Goal: Task Accomplishment & Management: Use online tool/utility

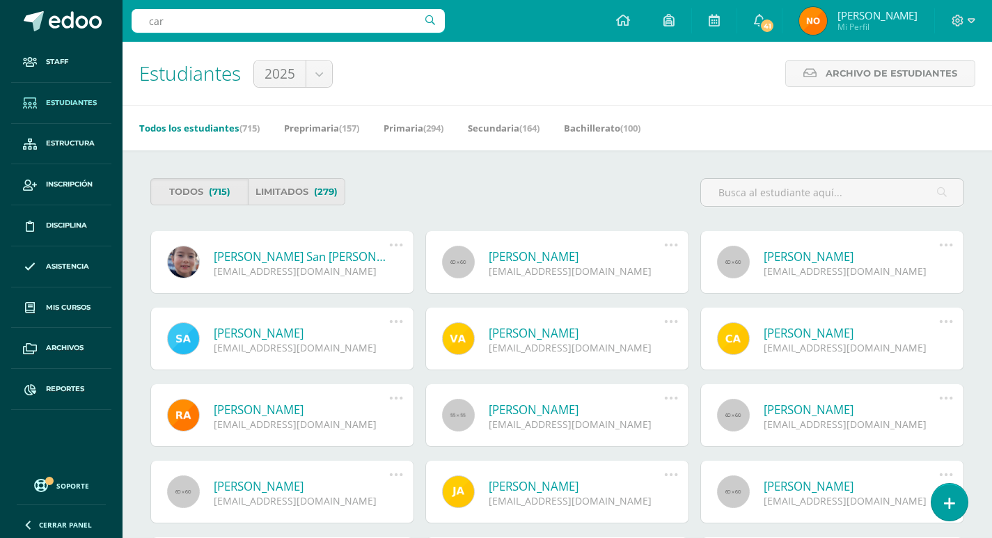
click at [76, 104] on span "Estudiantes" at bounding box center [71, 102] width 51 height 11
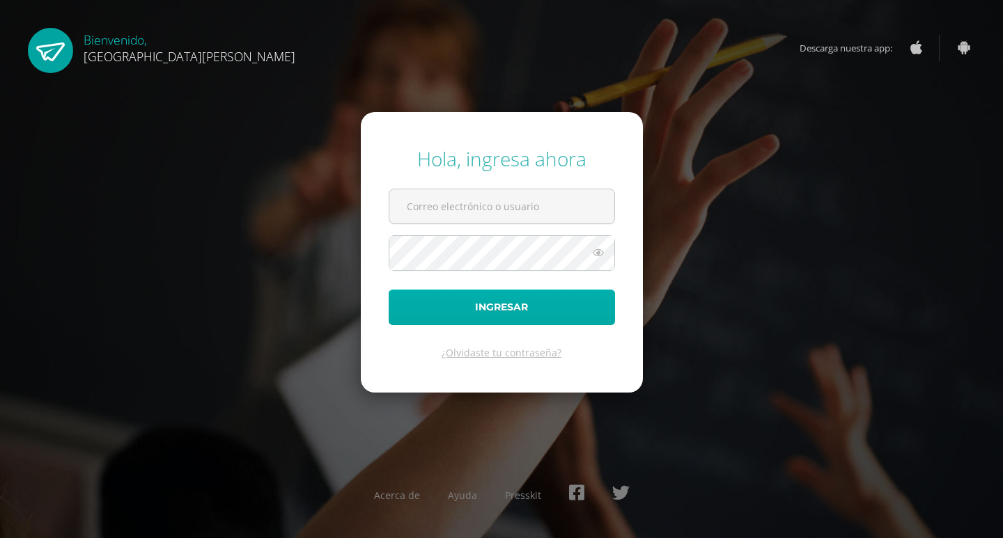
type input "controlacademico@bilinguesanjuan.edu.gt"
click at [500, 301] on button "Ingresar" at bounding box center [502, 308] width 226 height 36
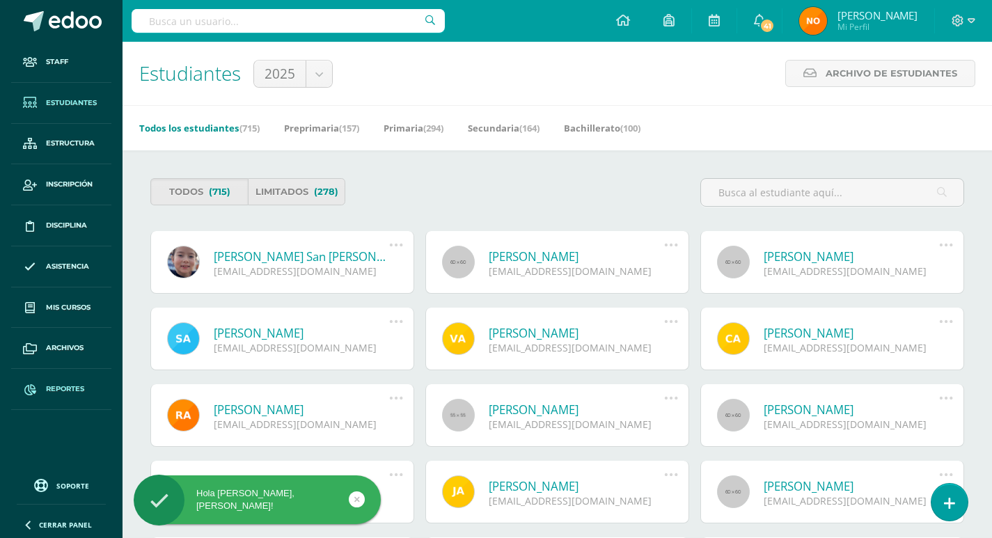
click at [60, 390] on span "Reportes" at bounding box center [65, 389] width 38 height 11
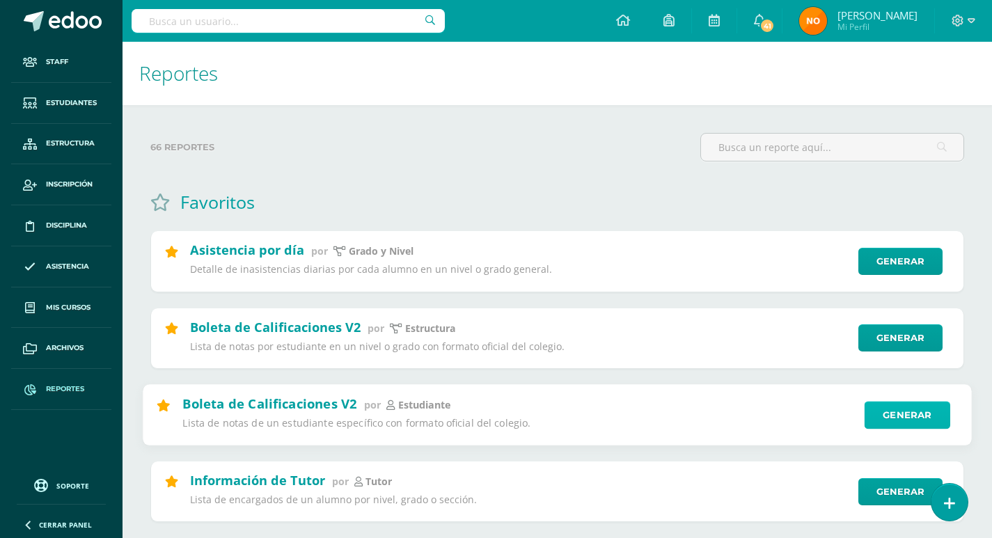
click at [909, 411] on link "Generar" at bounding box center [908, 415] width 86 height 28
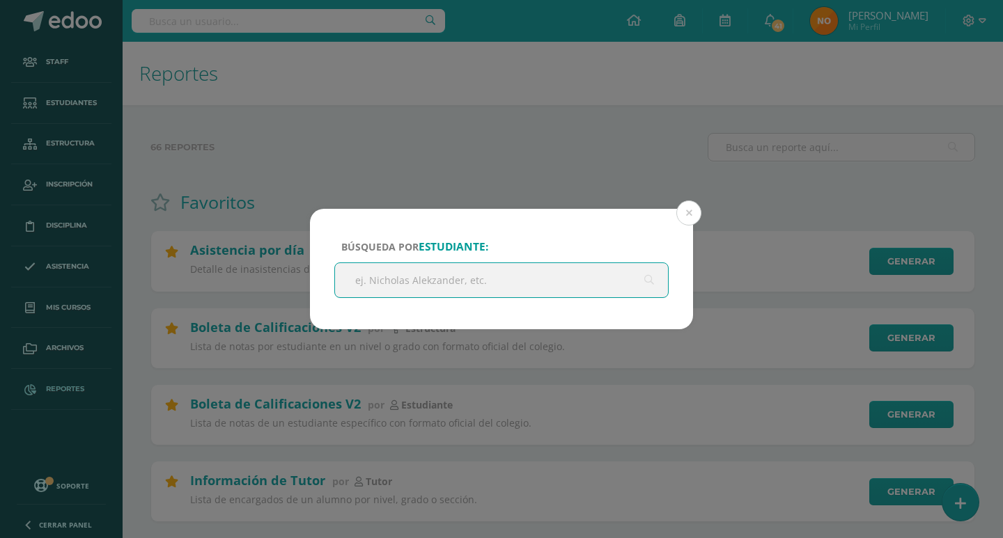
click at [373, 277] on input "text" at bounding box center [501, 280] width 333 height 34
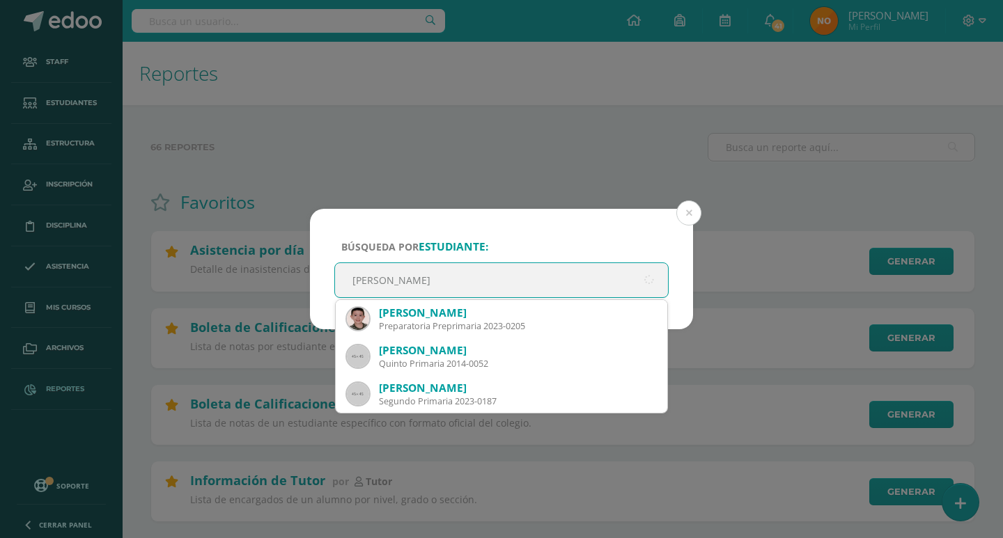
type input "ignacio gon"
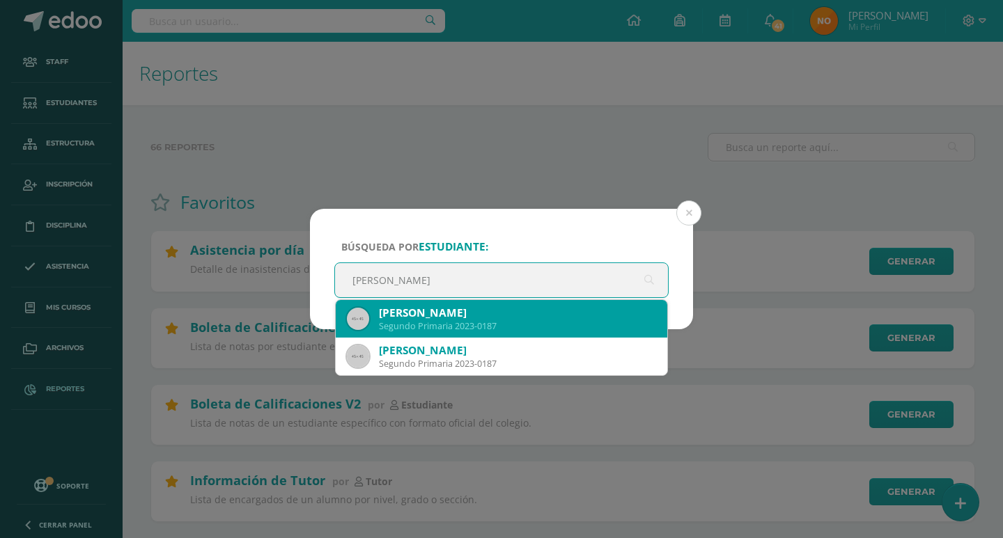
click at [418, 313] on div "Juan Ignacio González Ardón" at bounding box center [517, 313] width 277 height 15
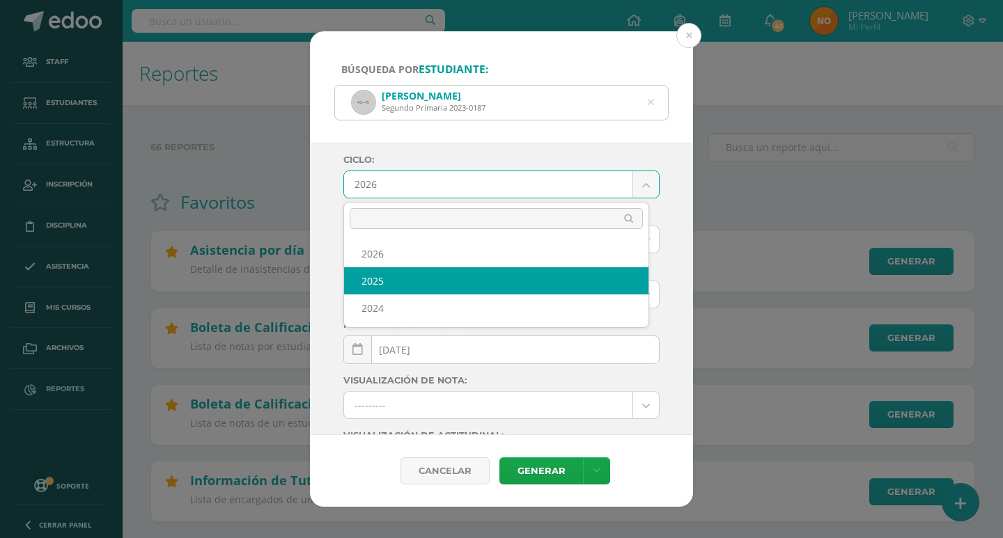
select select "2"
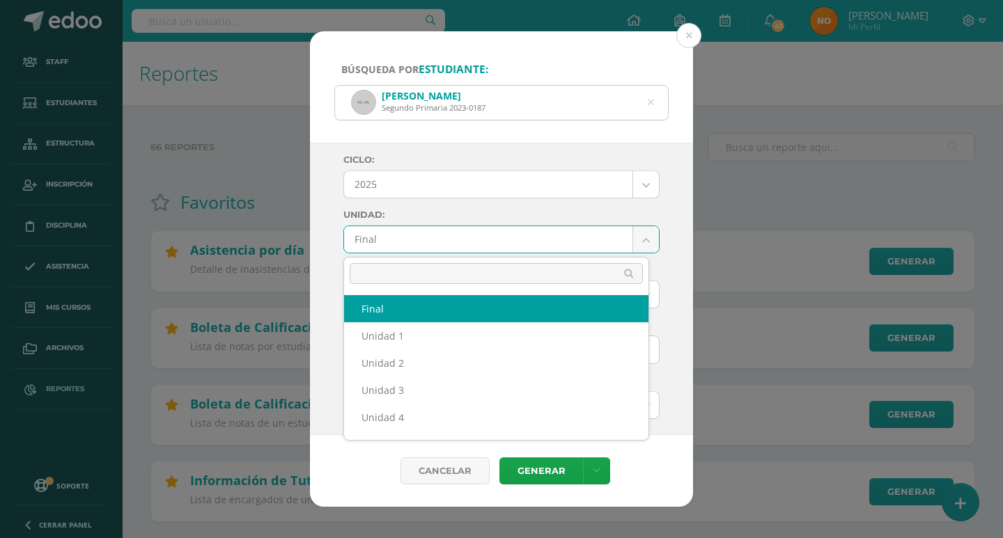
drag, startPoint x: 496, startPoint y: 244, endPoint x: 489, endPoint y: 248, distance: 8.1
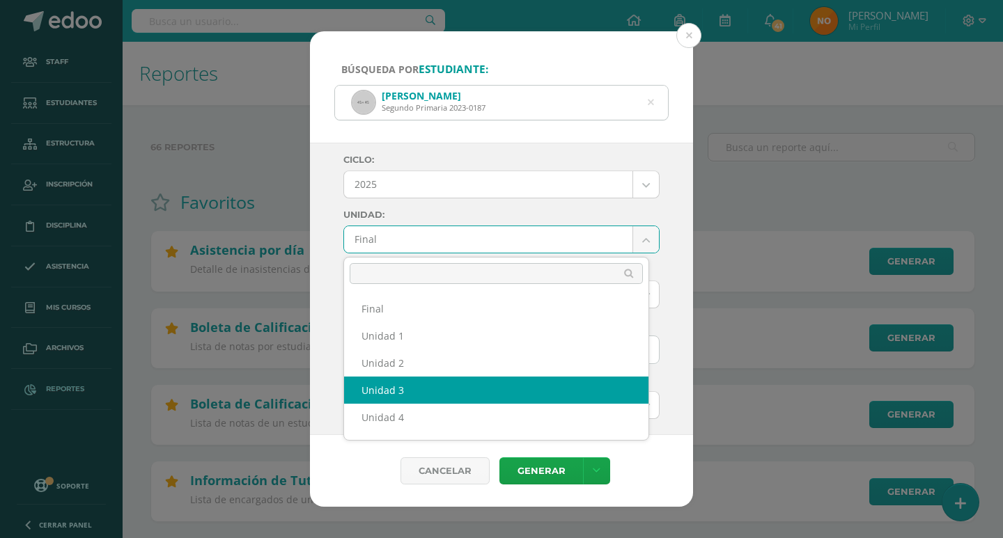
drag, startPoint x: 405, startPoint y: 389, endPoint x: 416, endPoint y: 360, distance: 30.6
select select "Unidad 3"
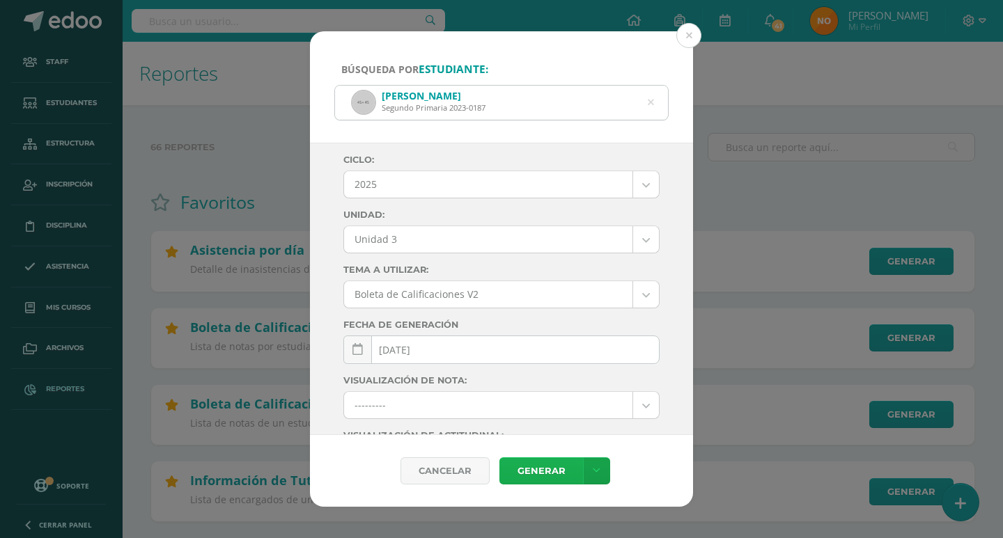
click at [545, 471] on link "Generar" at bounding box center [541, 470] width 84 height 27
click at [538, 468] on link "Generar" at bounding box center [541, 470] width 84 height 27
click at [650, 101] on icon at bounding box center [651, 103] width 6 height 36
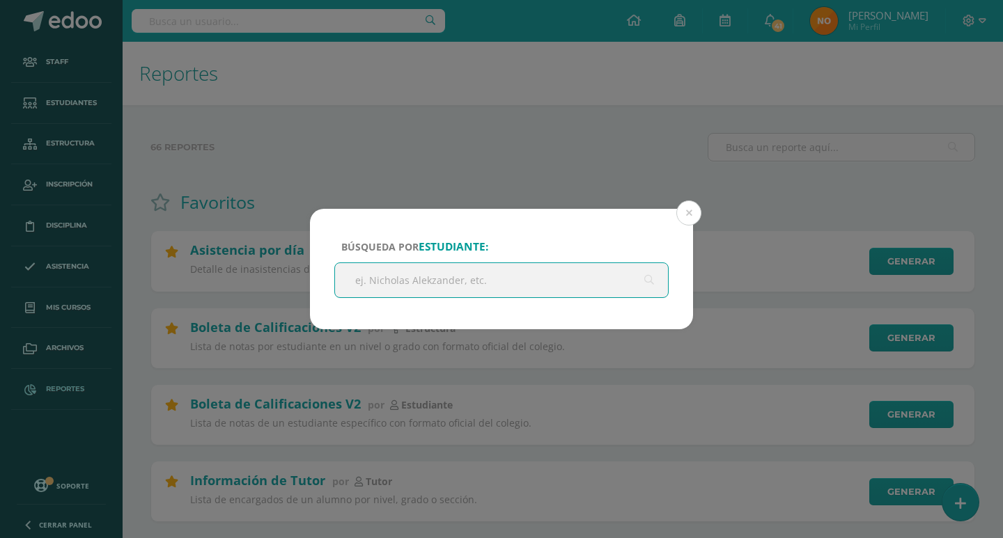
click at [366, 285] on input "text" at bounding box center [501, 280] width 333 height 34
type input "SANTIAGO ARREAGA"
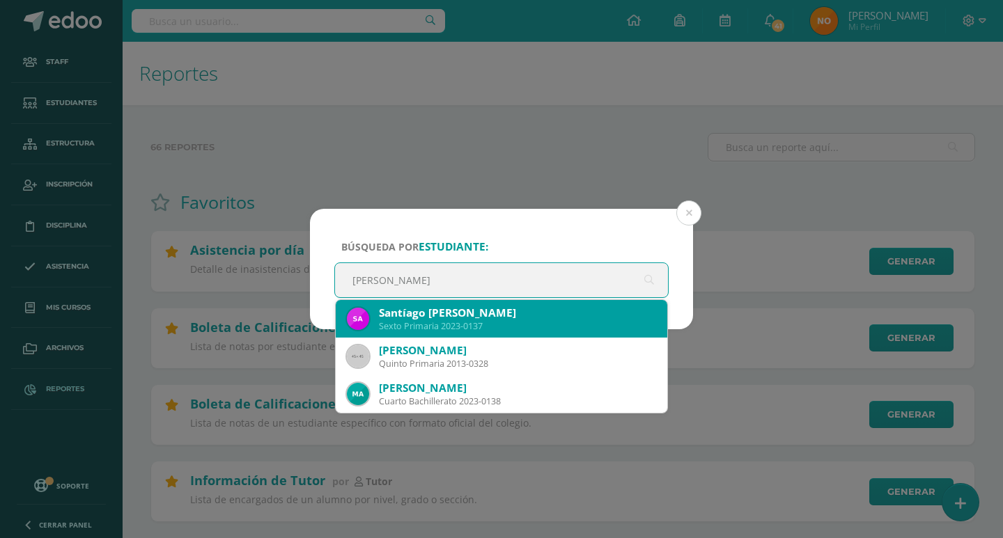
click at [434, 321] on div "Sexto Primaria 2023-0137" at bounding box center [517, 326] width 277 height 12
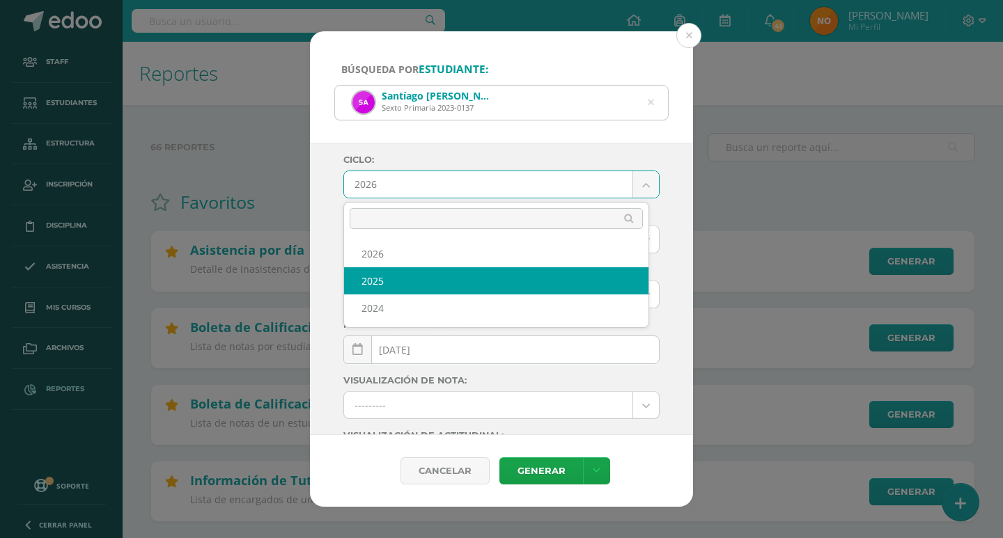
select select "2"
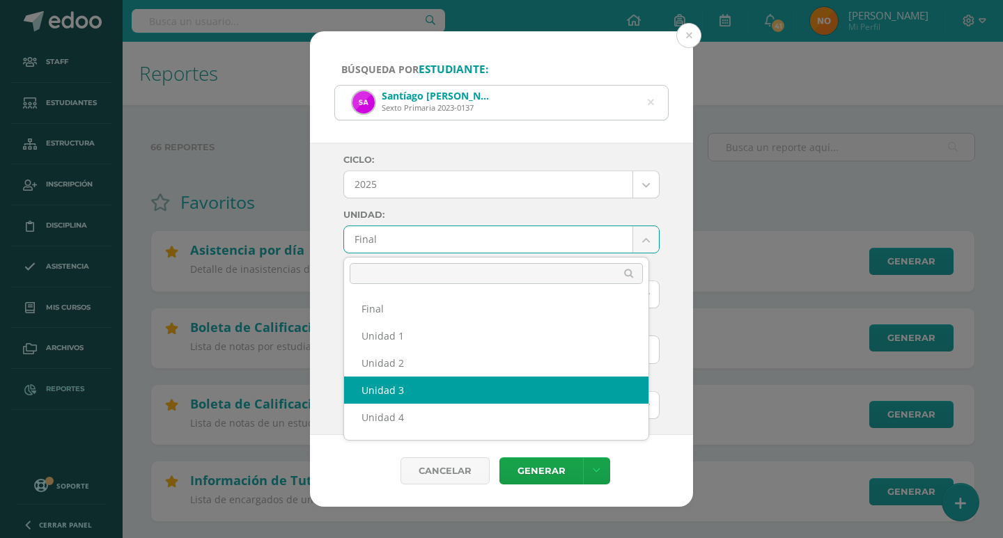
select select "Unidad 3"
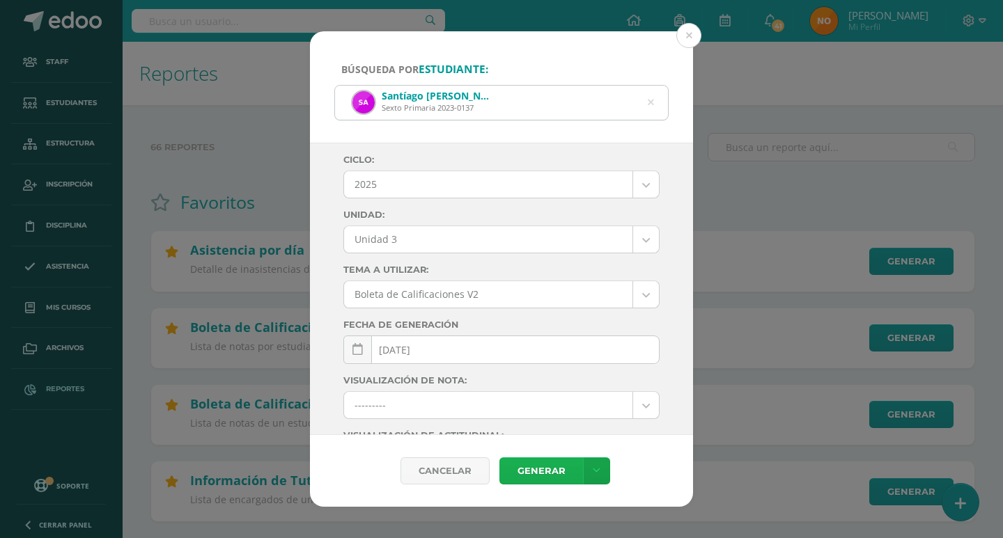
click at [545, 470] on link "Generar" at bounding box center [541, 470] width 84 height 27
